Goal: Task Accomplishment & Management: Manage account settings

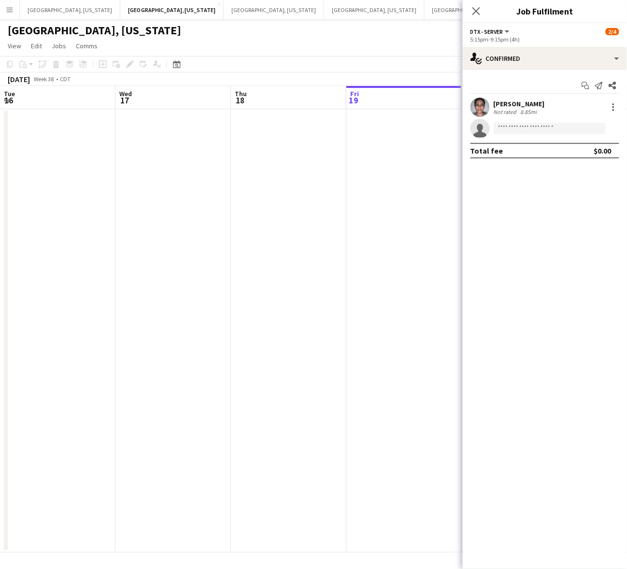
scroll to position [0, 361]
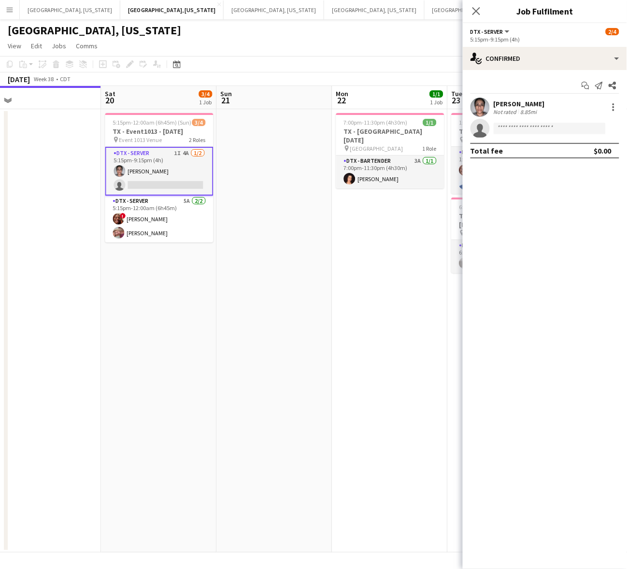
click at [291, 237] on app-date-cell at bounding box center [275, 331] width 116 height 444
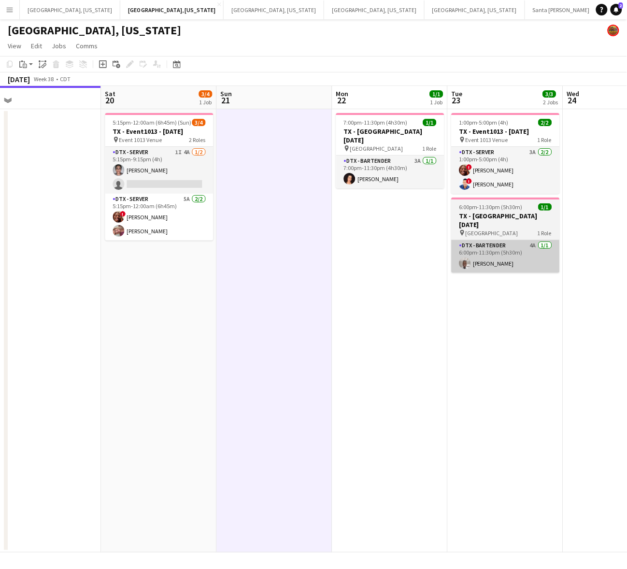
scroll to position [0, 359]
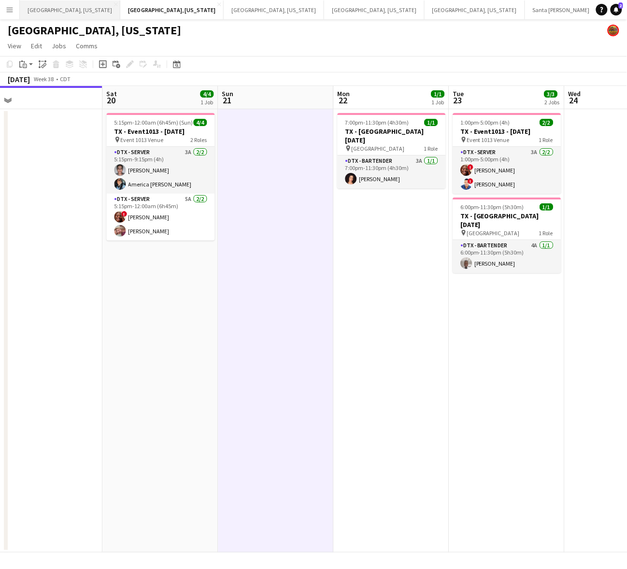
drag, startPoint x: 45, startPoint y: 11, endPoint x: 52, endPoint y: 15, distance: 8.2
click at [45, 11] on button "[GEOGRAPHIC_DATA], [US_STATE] Close" at bounding box center [70, 9] width 101 height 19
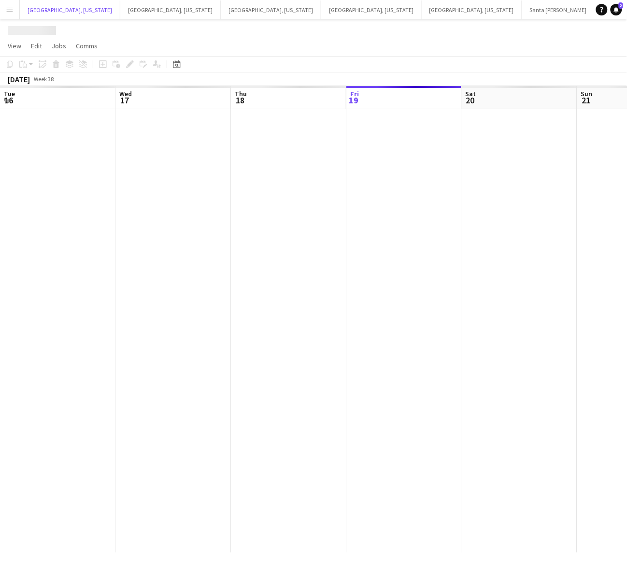
scroll to position [0, 231]
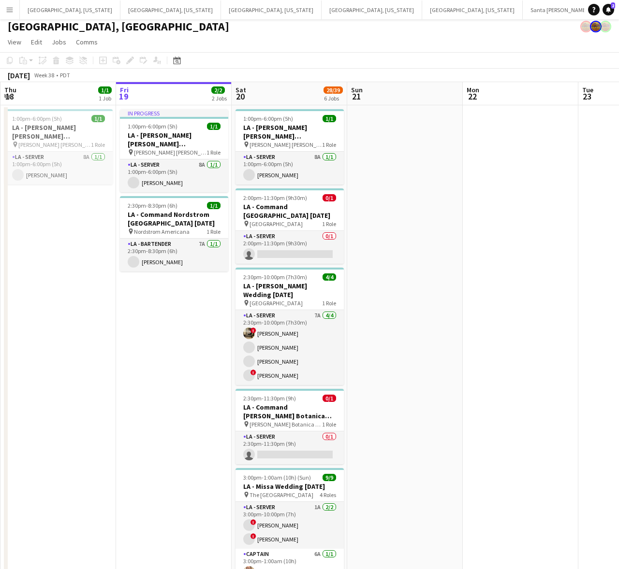
scroll to position [214, 0]
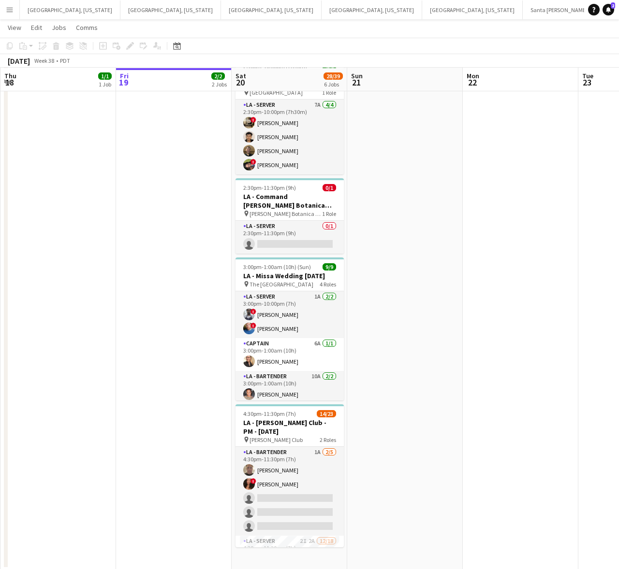
drag, startPoint x: 312, startPoint y: 484, endPoint x: 336, endPoint y: 457, distance: 36.3
click at [312, 484] on app-card-role "LA - Bartender 1A [DATE] 4:30pm-11:30pm (7h) [PERSON_NAME] ! [PERSON_NAME] sing…" at bounding box center [289, 491] width 108 height 89
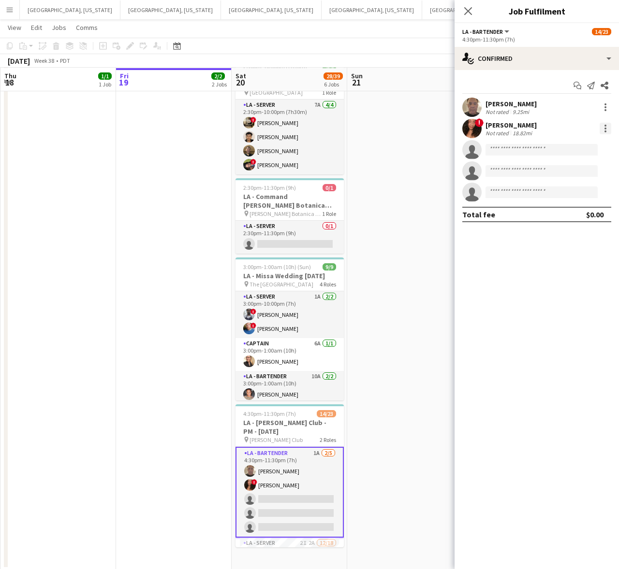
click at [605, 127] on div at bounding box center [605, 129] width 12 height 12
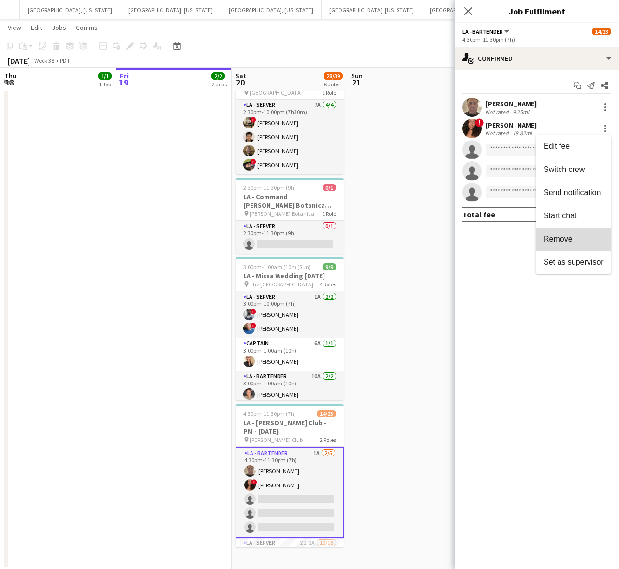
click at [566, 242] on span "Remove" at bounding box center [557, 239] width 29 height 8
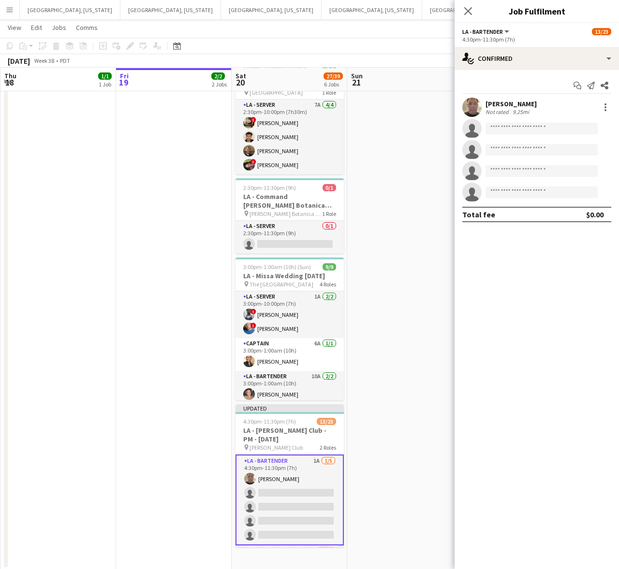
click at [411, 171] on app-date-cell at bounding box center [405, 232] width 116 height 675
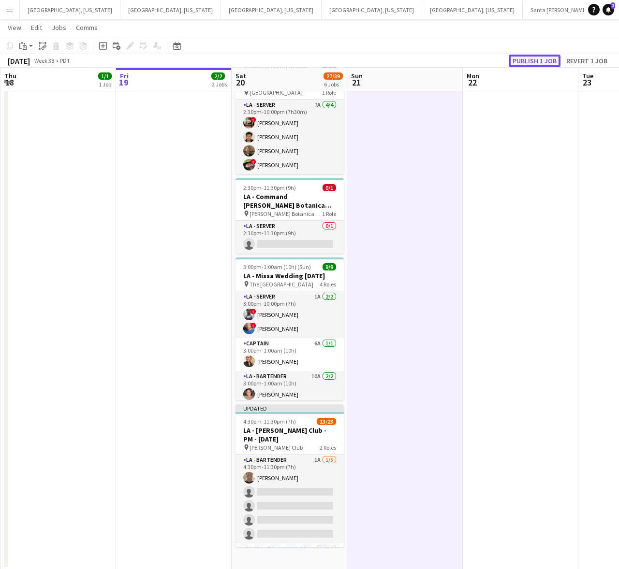
click at [527, 61] on button "Publish 1 job" at bounding box center [534, 61] width 52 height 13
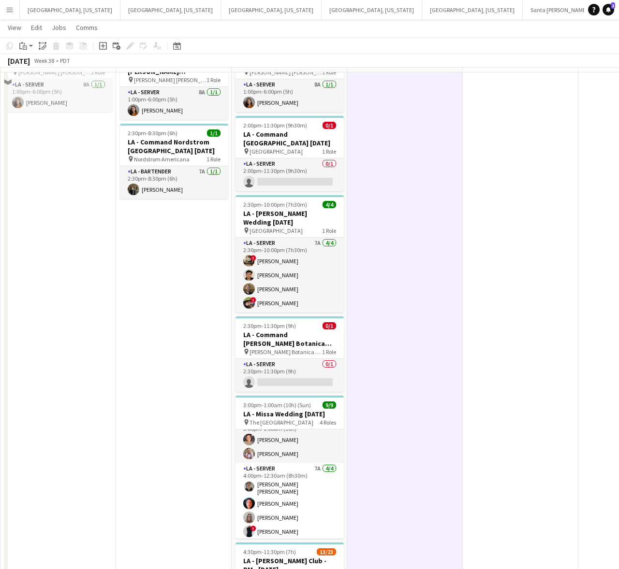
scroll to position [121, 0]
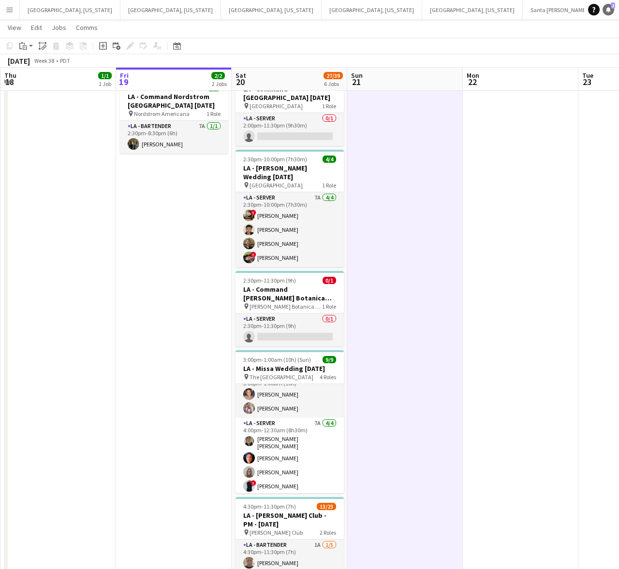
drag, startPoint x: 610, startPoint y: 3, endPoint x: 593, endPoint y: 12, distance: 18.6
click at [610, 4] on link "Notifications 2" at bounding box center [608, 10] width 12 height 12
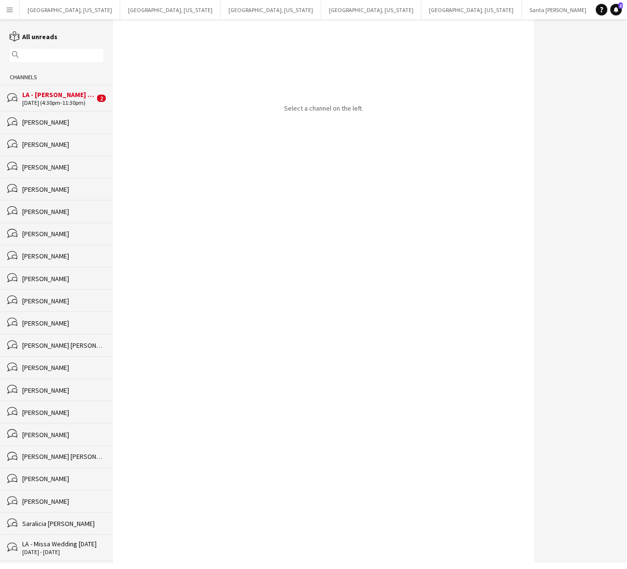
click at [62, 94] on div "LA - [PERSON_NAME] Club - PM - [DATE]" at bounding box center [58, 94] width 73 height 9
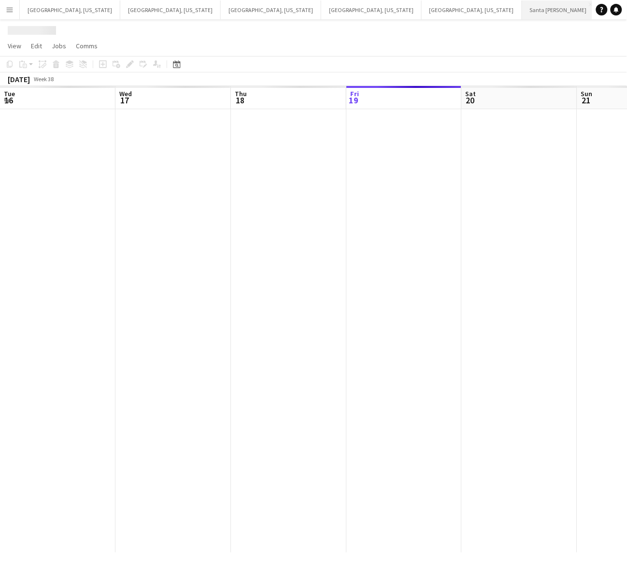
scroll to position [0, 231]
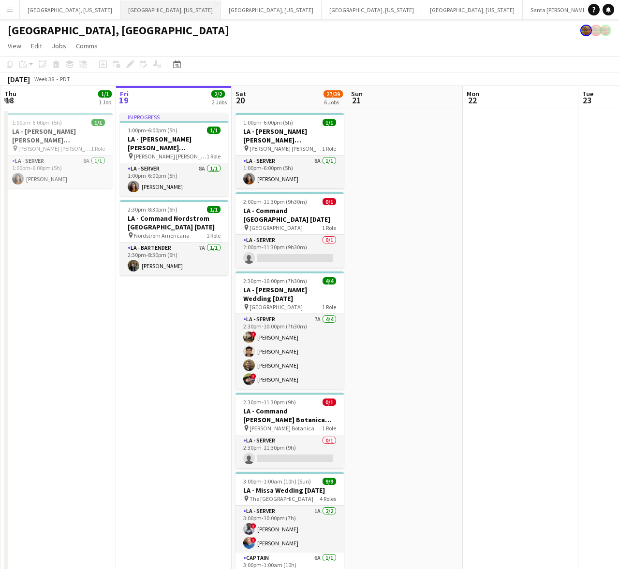
drag, startPoint x: 125, startPoint y: 6, endPoint x: 130, endPoint y: 13, distance: 7.9
click at [125, 6] on button "[GEOGRAPHIC_DATA], [US_STATE] Close" at bounding box center [170, 9] width 101 height 19
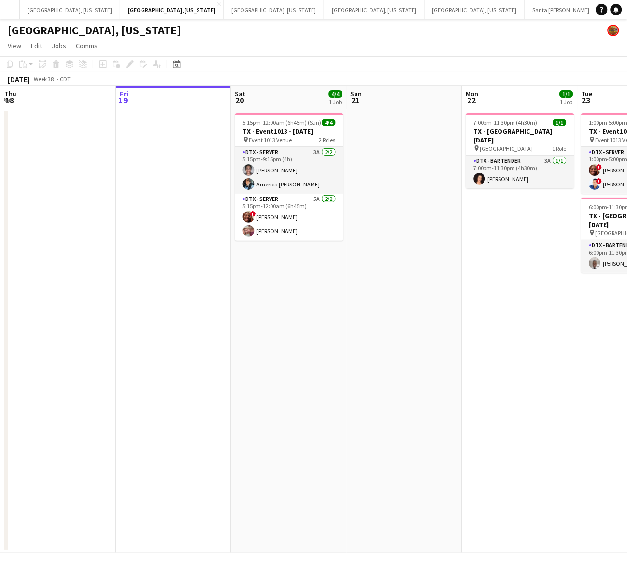
scroll to position [0, 326]
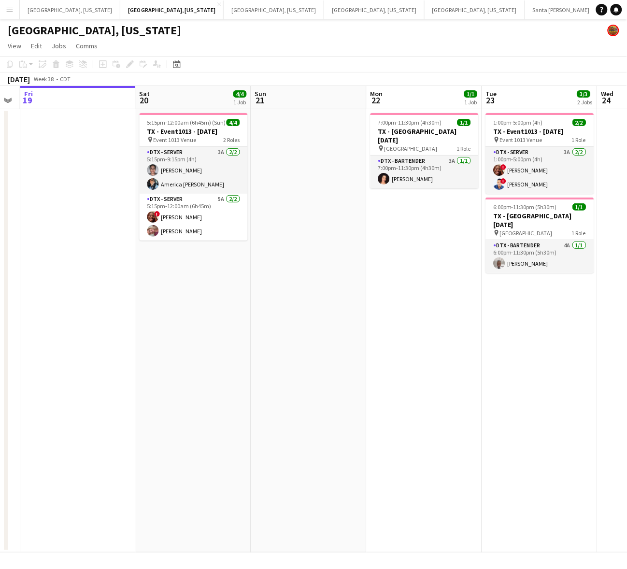
drag, startPoint x: 475, startPoint y: 245, endPoint x: 380, endPoint y: 284, distance: 102.8
click at [380, 284] on app-calendar-viewport "Tue 16 Wed 17 Thu 18 Fri 19 Sat 20 4/4 1 Job Sun 21 Mon 22 1/1 1 Job Tue 23 3/3…" at bounding box center [313, 319] width 627 height 467
